Goal: Task Accomplishment & Management: Manage account settings

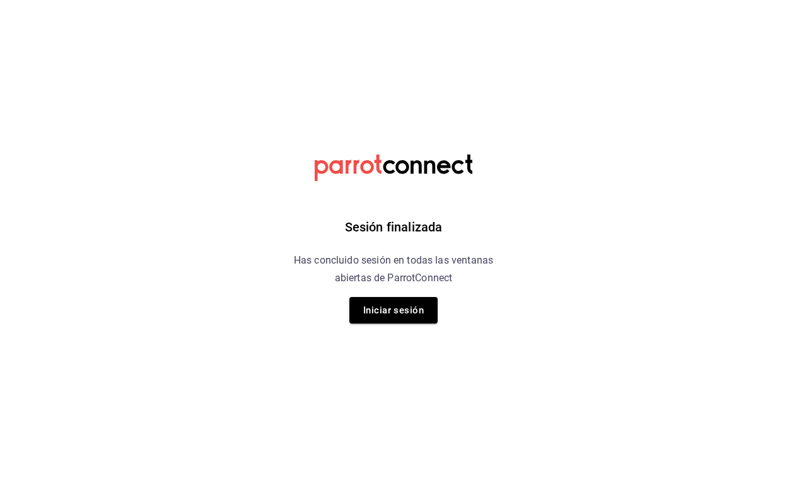
click at [440, 323] on div "Sesión finalizada Has concluido sesión en todas las ventanas abiertas de Parrot…" at bounding box center [394, 239] width 318 height 478
click at [414, 308] on button "Iniciar sesión" at bounding box center [393, 310] width 88 height 26
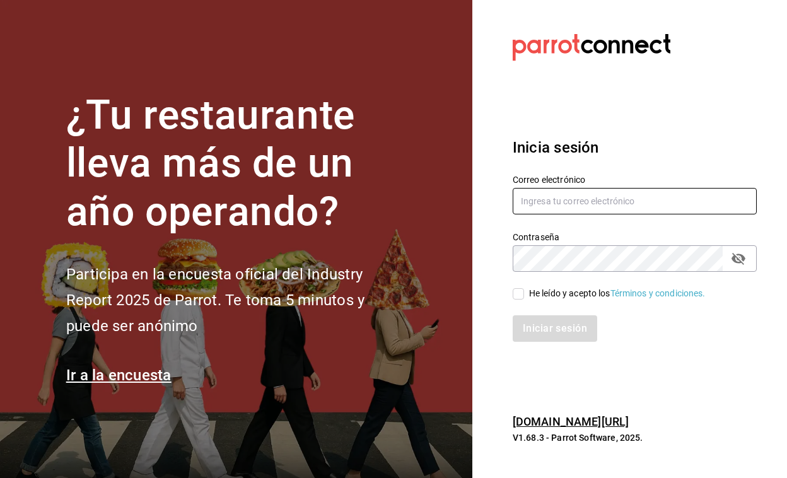
click at [592, 195] on input "text" at bounding box center [635, 201] width 244 height 26
type input "burguir@nl.com"
click at [519, 301] on div "Iniciar sesión" at bounding box center [627, 321] width 259 height 42
click at [520, 292] on input "He leído y acepto los Términos y condiciones." at bounding box center [518, 293] width 11 height 11
checkbox input "true"
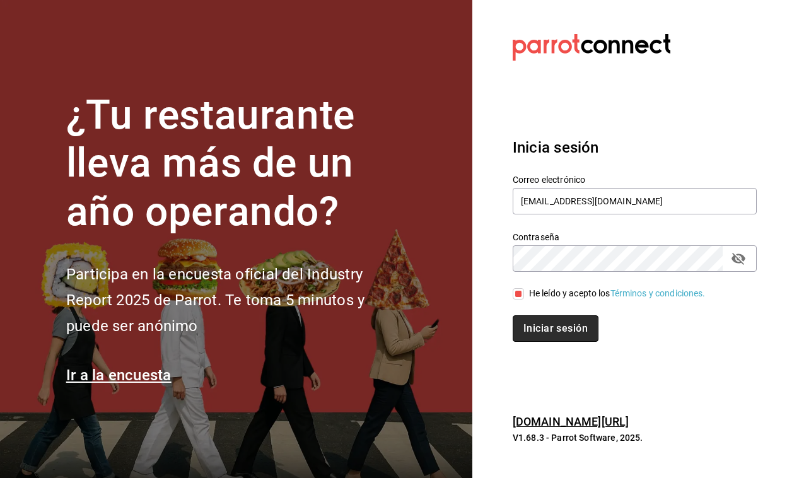
click at [538, 332] on button "Iniciar sesión" at bounding box center [556, 328] width 86 height 26
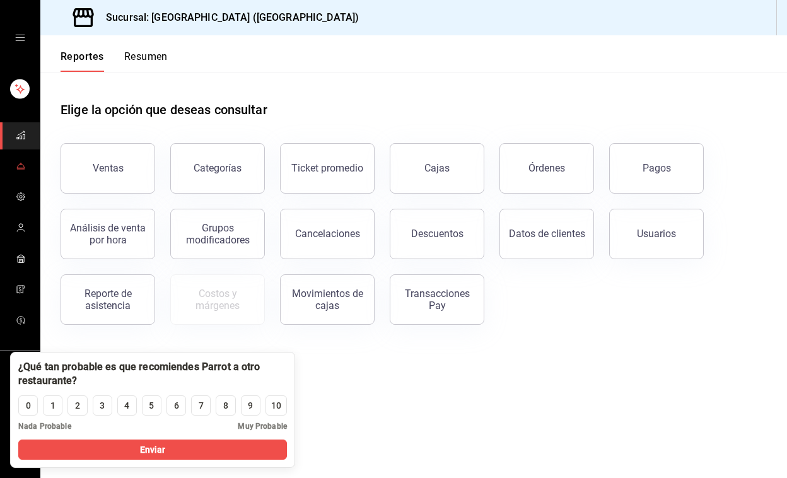
click at [26, 155] on link "mailbox folders" at bounding box center [20, 166] width 40 height 27
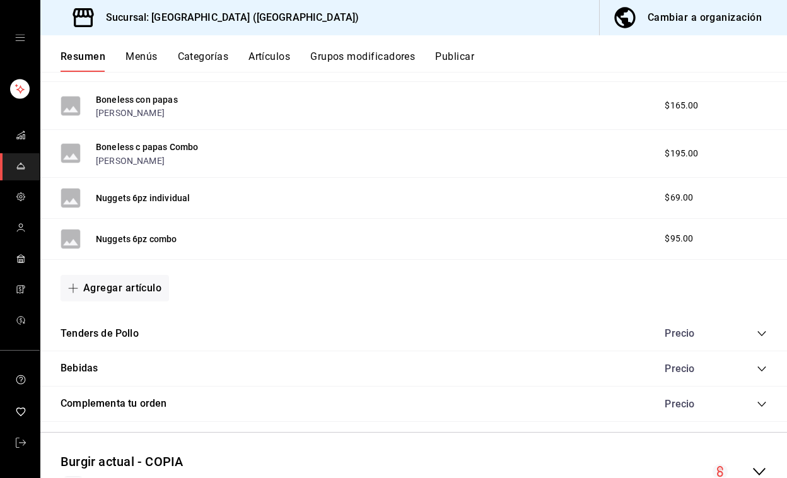
scroll to position [1621, 0]
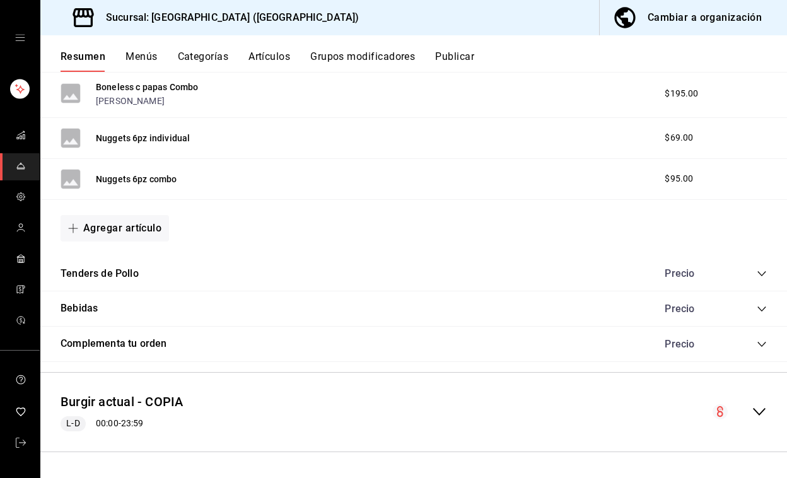
click at [757, 409] on icon "collapse-menu-row" at bounding box center [759, 411] width 15 height 15
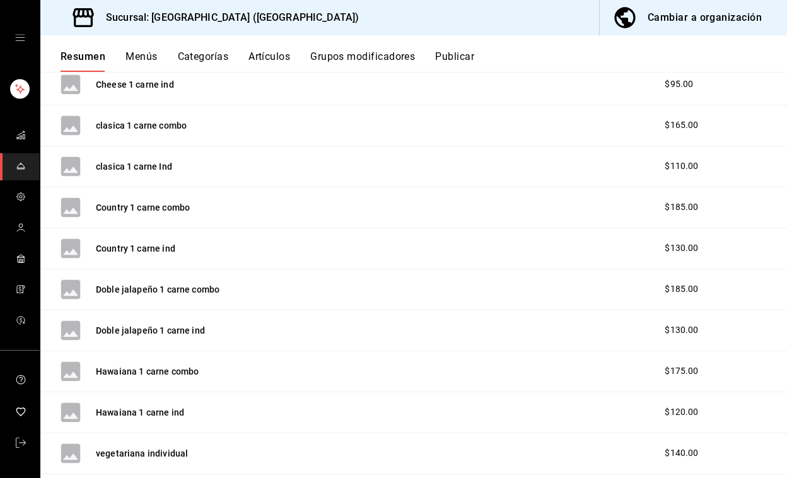
scroll to position [3134, 0]
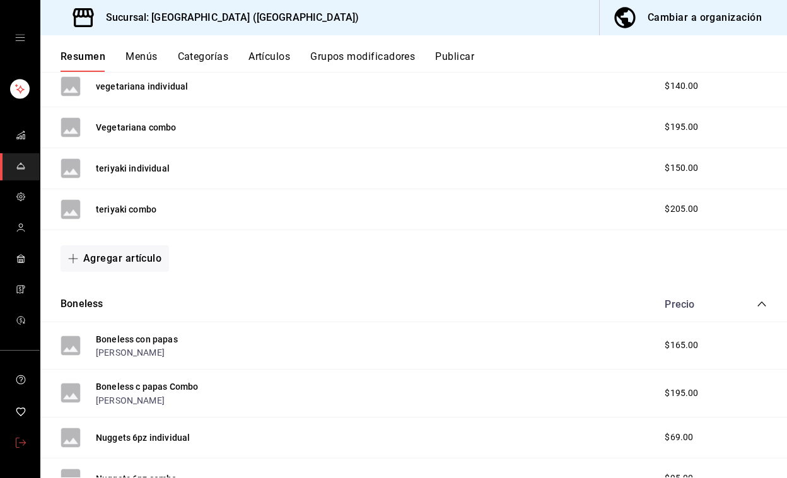
click at [16, 451] on span "mailbox folders" at bounding box center [21, 443] width 10 height 17
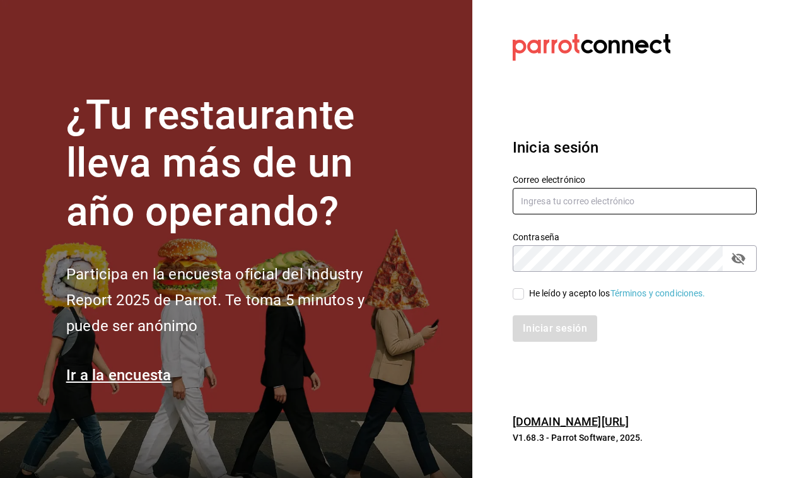
click at [547, 203] on input "text" at bounding box center [635, 201] width 244 height 26
type input "creperia22@qro.com"
click at [525, 300] on div "Iniciar sesión" at bounding box center [627, 321] width 259 height 42
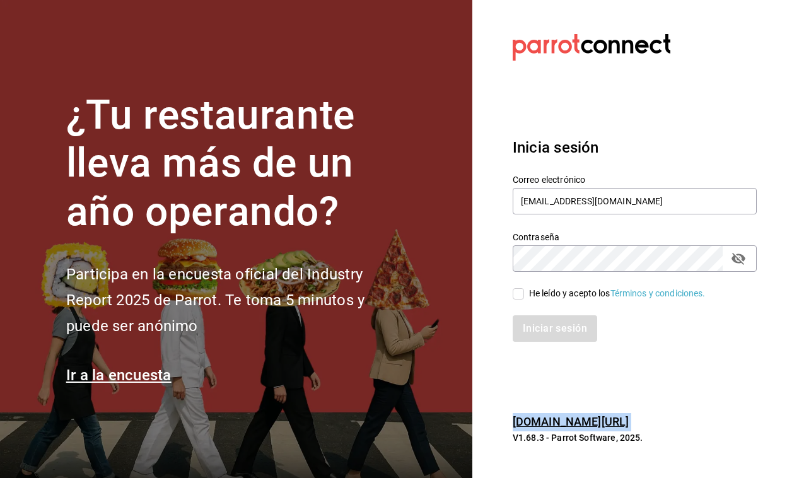
click at [519, 294] on input "He leído y acepto los Términos y condiciones." at bounding box center [518, 293] width 11 height 11
checkbox input "true"
click at [540, 332] on button "Iniciar sesión" at bounding box center [556, 328] width 86 height 26
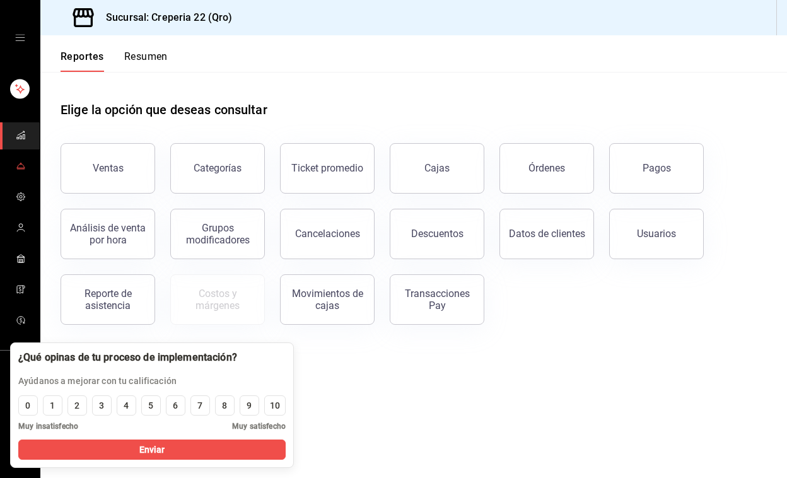
click at [23, 169] on icon "mailbox folders" at bounding box center [21, 169] width 8 height 0
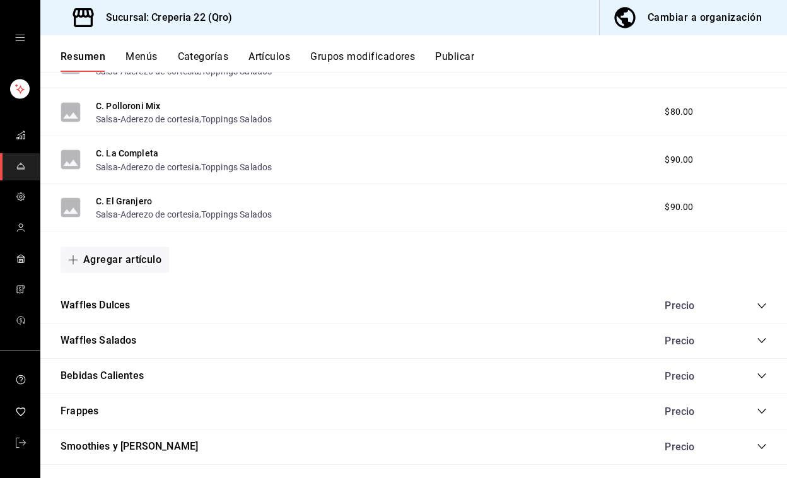
scroll to position [1944, 0]
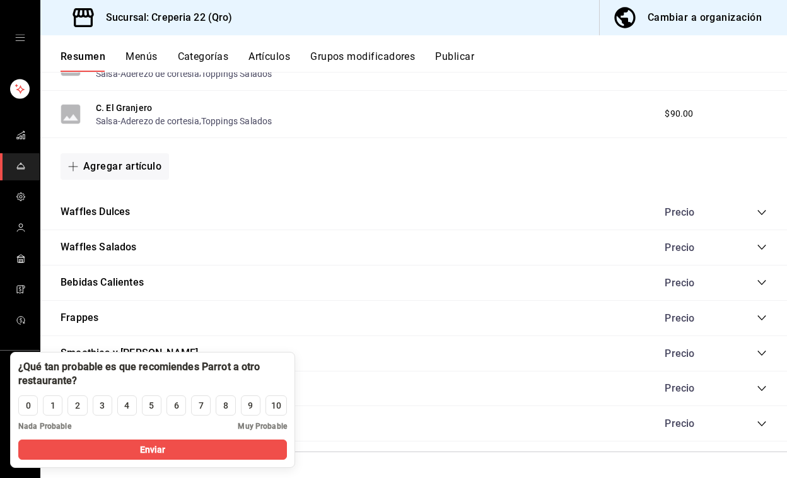
click at [135, 207] on div "Waffles Dulces Precio" at bounding box center [413, 212] width 747 height 35
click at [110, 215] on button "Waffles Dulces" at bounding box center [95, 212] width 69 height 15
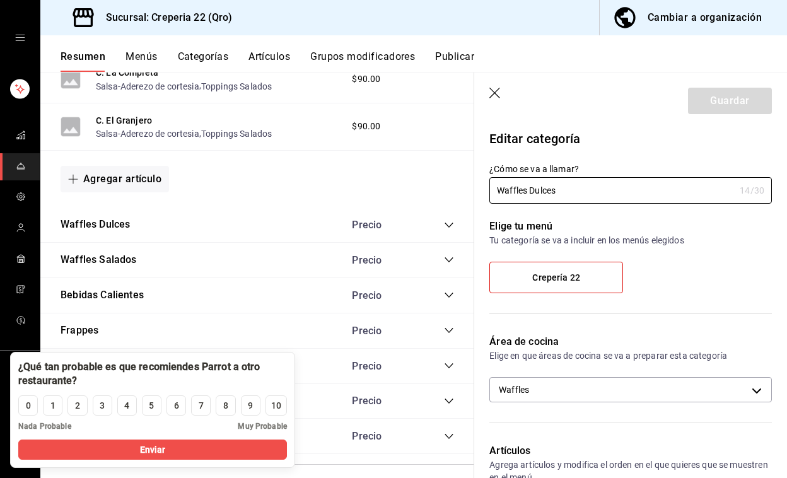
scroll to position [1958, 0]
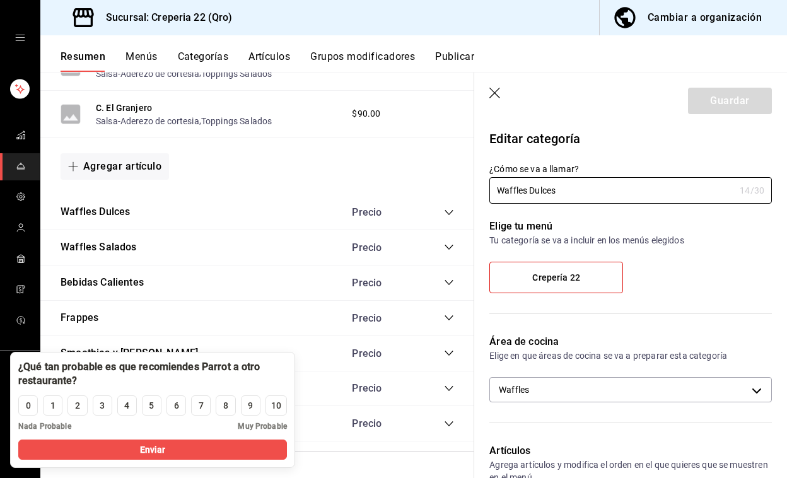
click at [29, 32] on div "mailbox folders" at bounding box center [20, 38] width 40 height 76
